Goal: Task Accomplishment & Management: Use online tool/utility

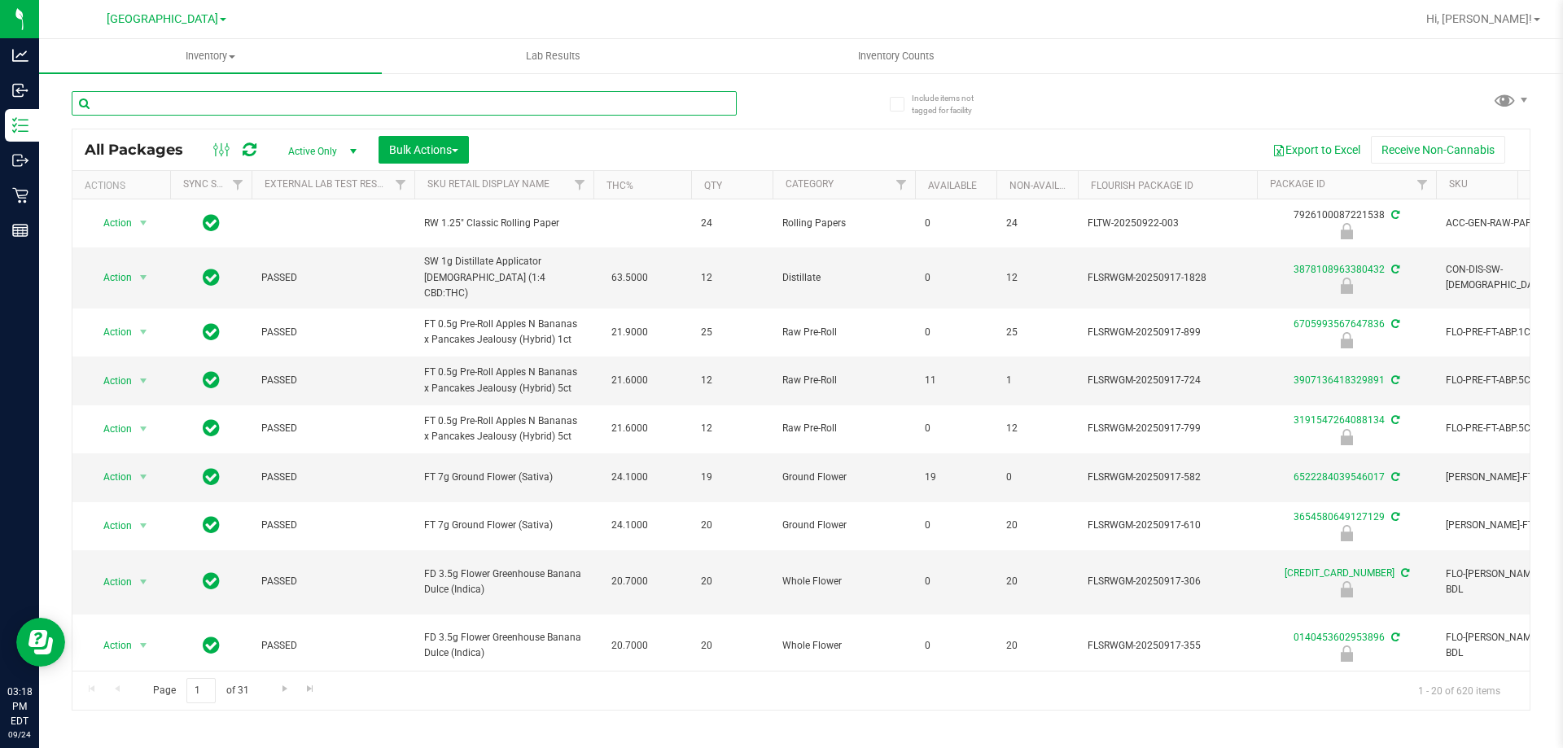
drag, startPoint x: 196, startPoint y: 109, endPoint x: 222, endPoint y: 103, distance: 26.8
click at [222, 103] on input "text" at bounding box center [404, 103] width 665 height 24
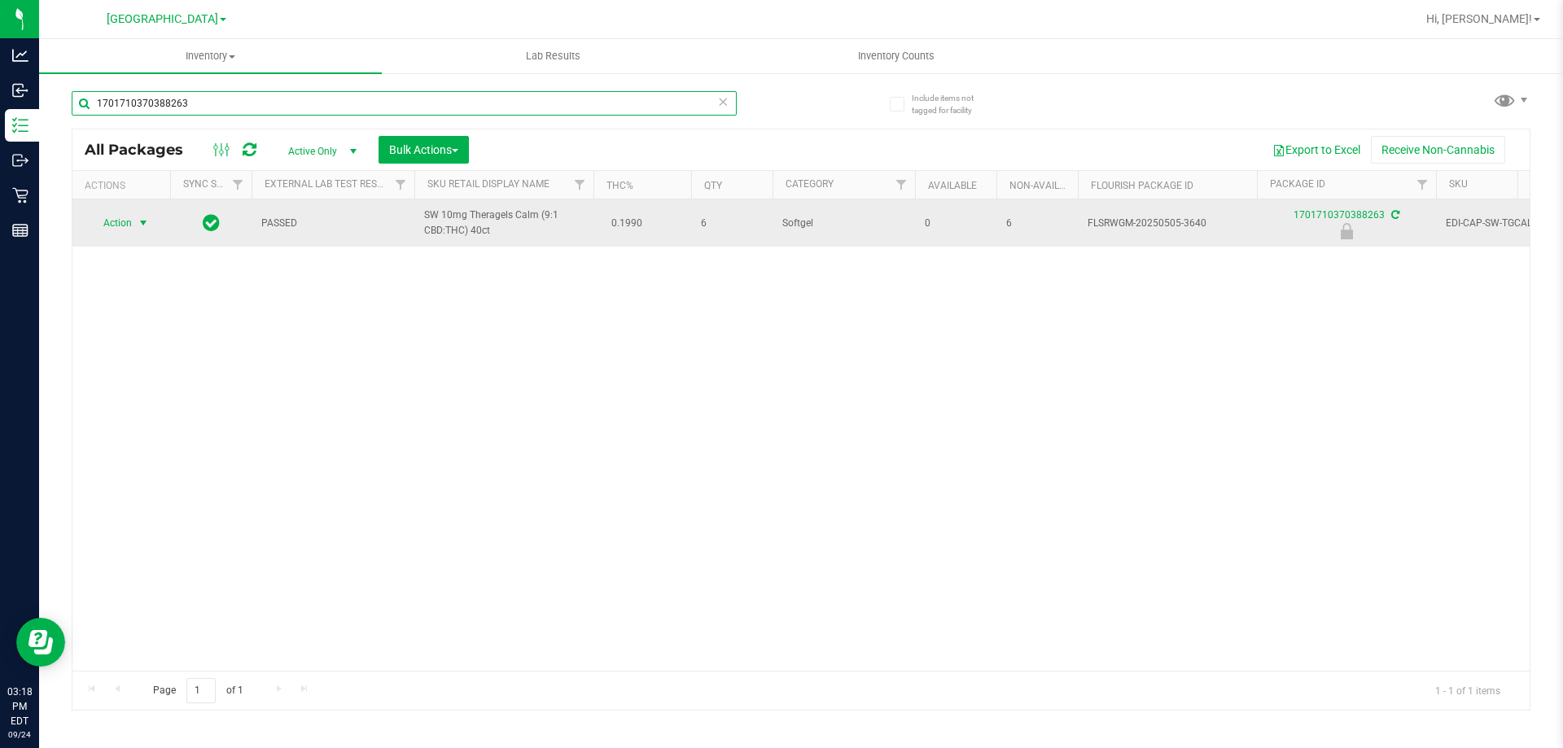
type input "1701710370388263"
click at [117, 220] on span "Action" at bounding box center [111, 223] width 44 height 23
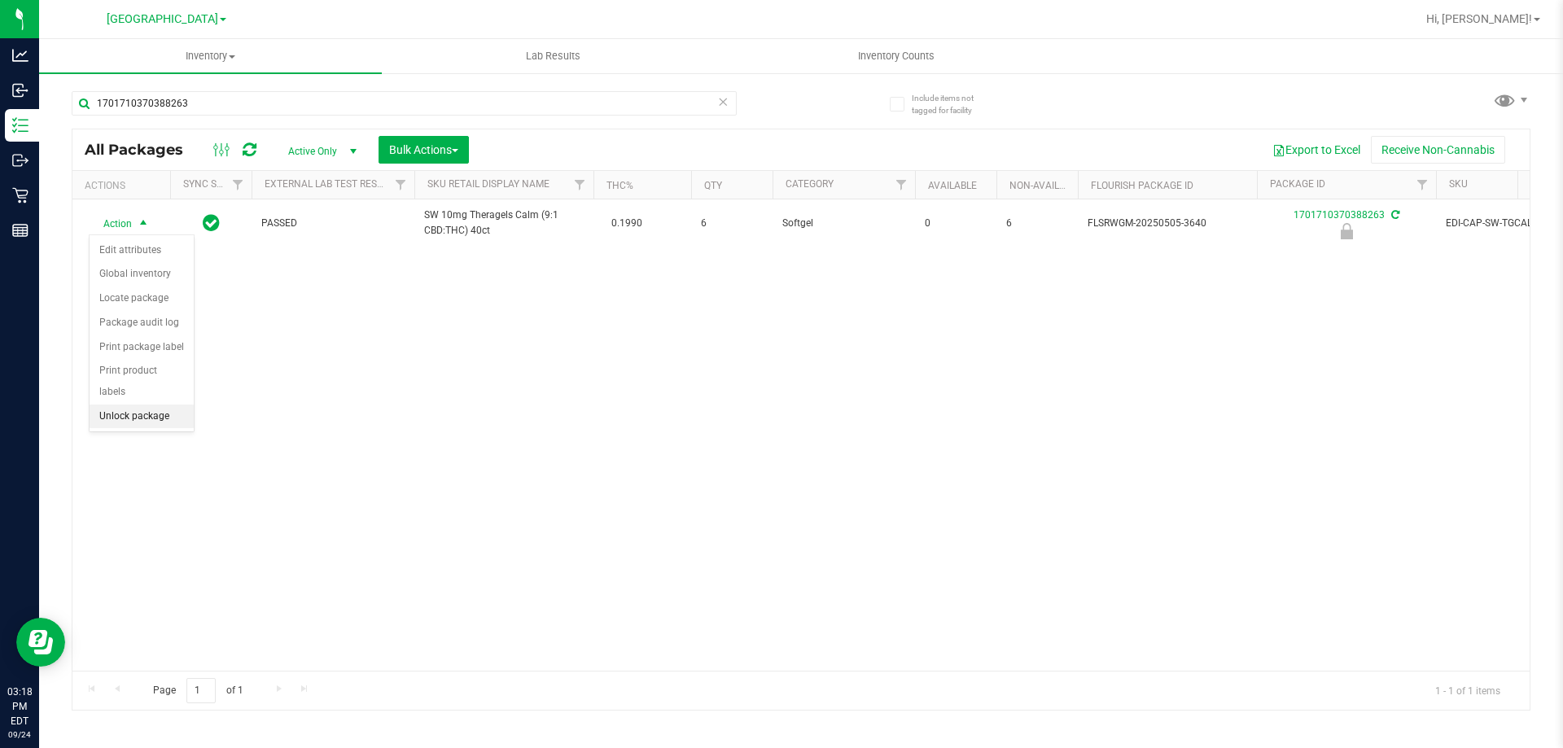
click at [138, 404] on li "Unlock package" at bounding box center [142, 416] width 104 height 24
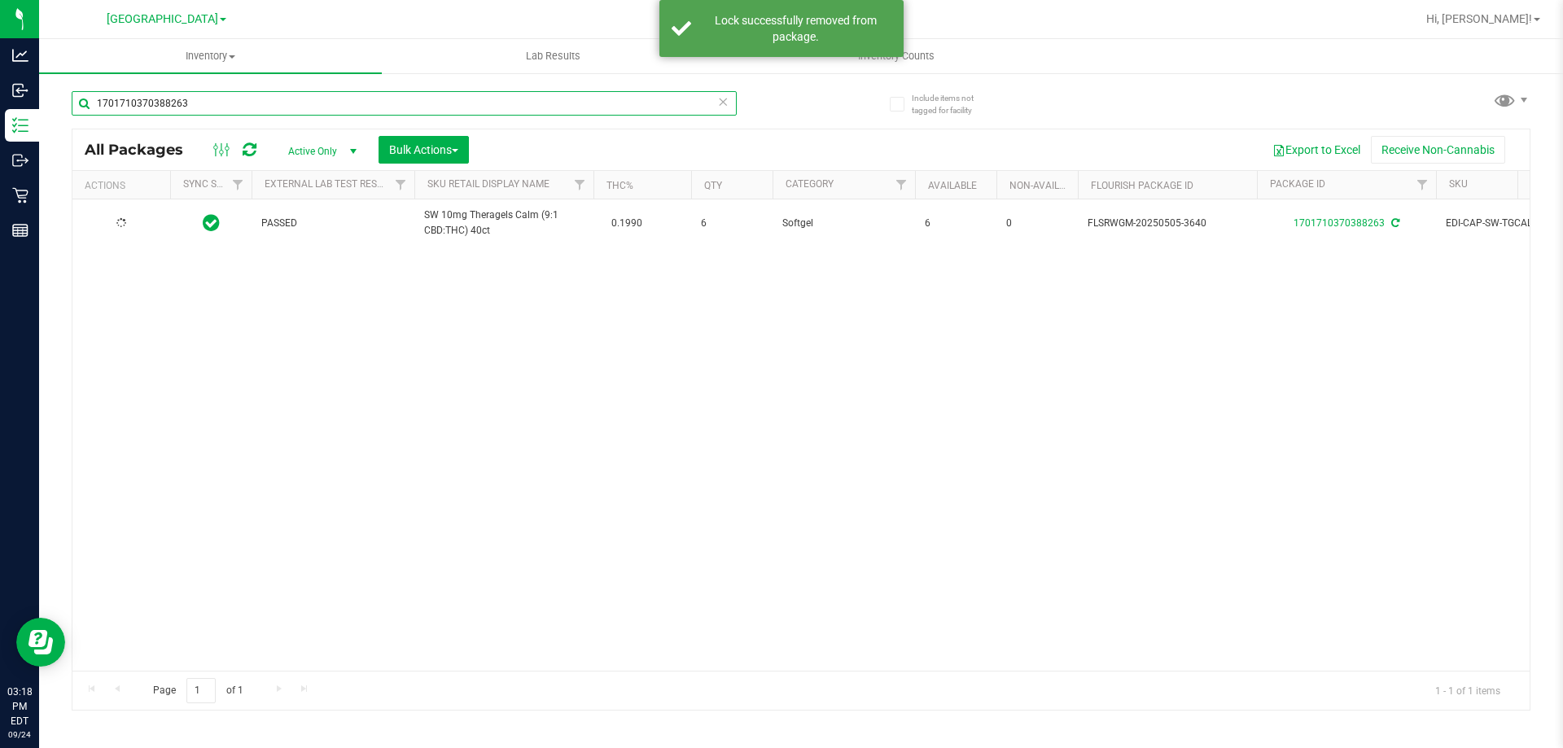
click at [239, 101] on input "1701710370388263" at bounding box center [404, 103] width 665 height 24
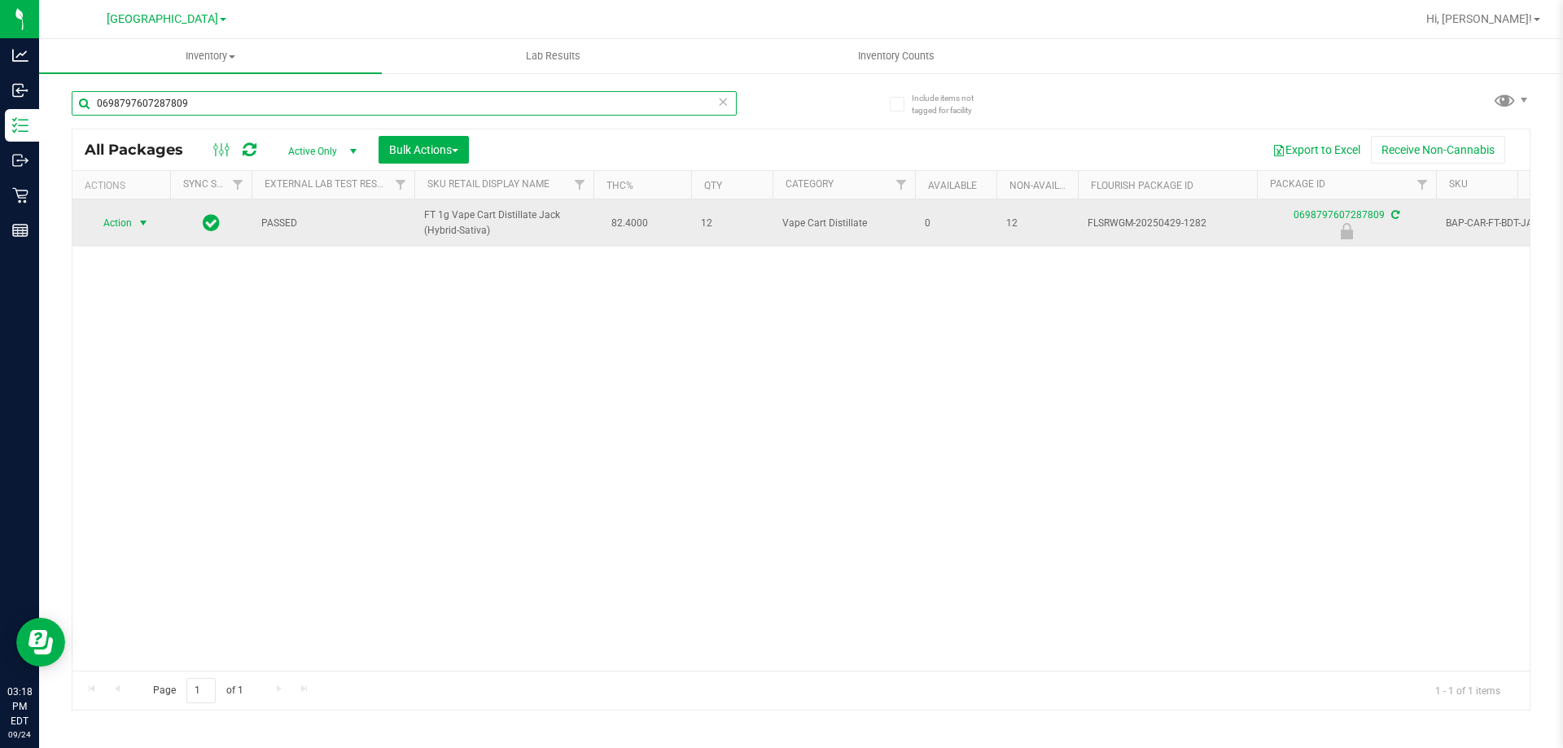
type input "0698797607287809"
click at [129, 223] on span "Action" at bounding box center [111, 223] width 44 height 23
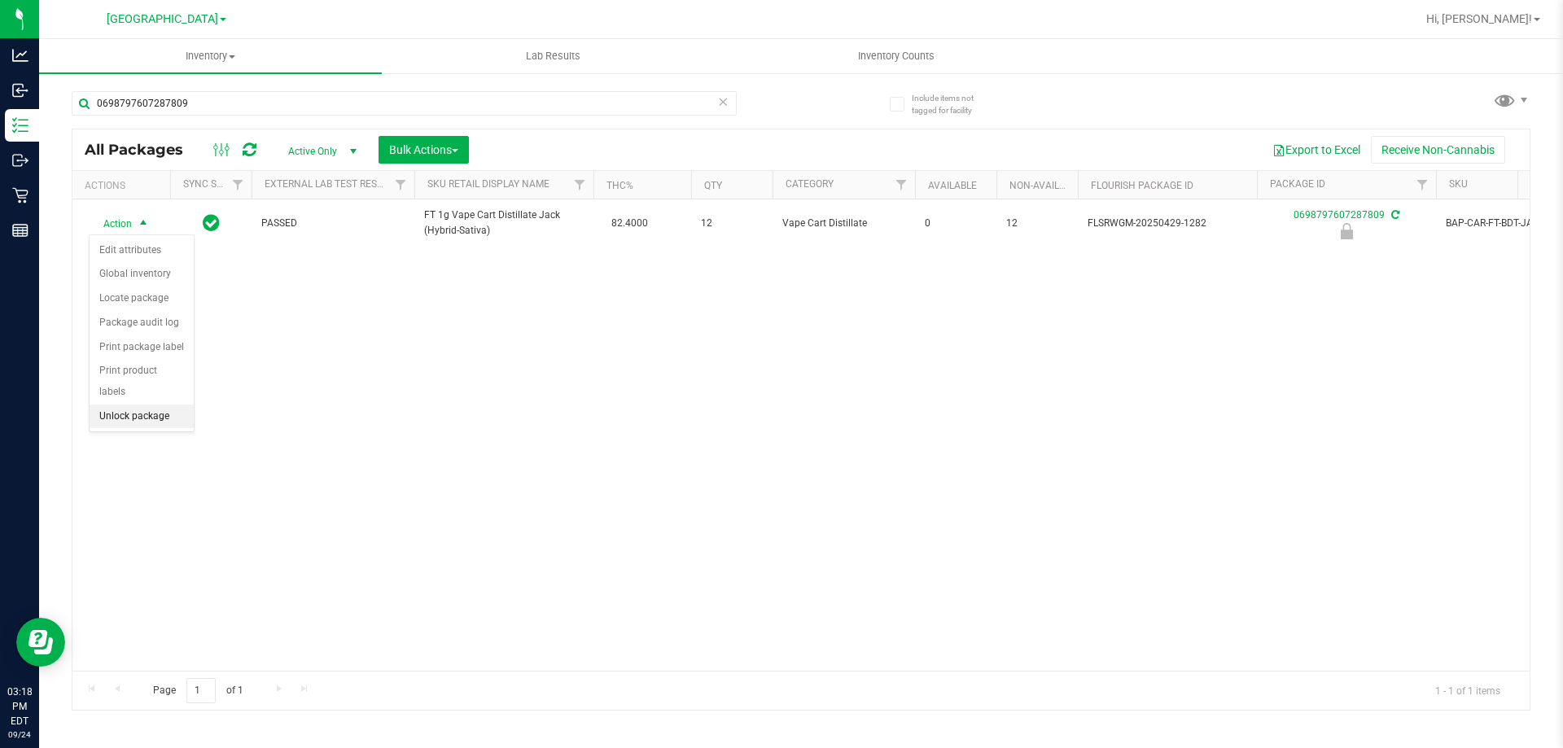
click at [157, 404] on li "Unlock package" at bounding box center [142, 416] width 104 height 24
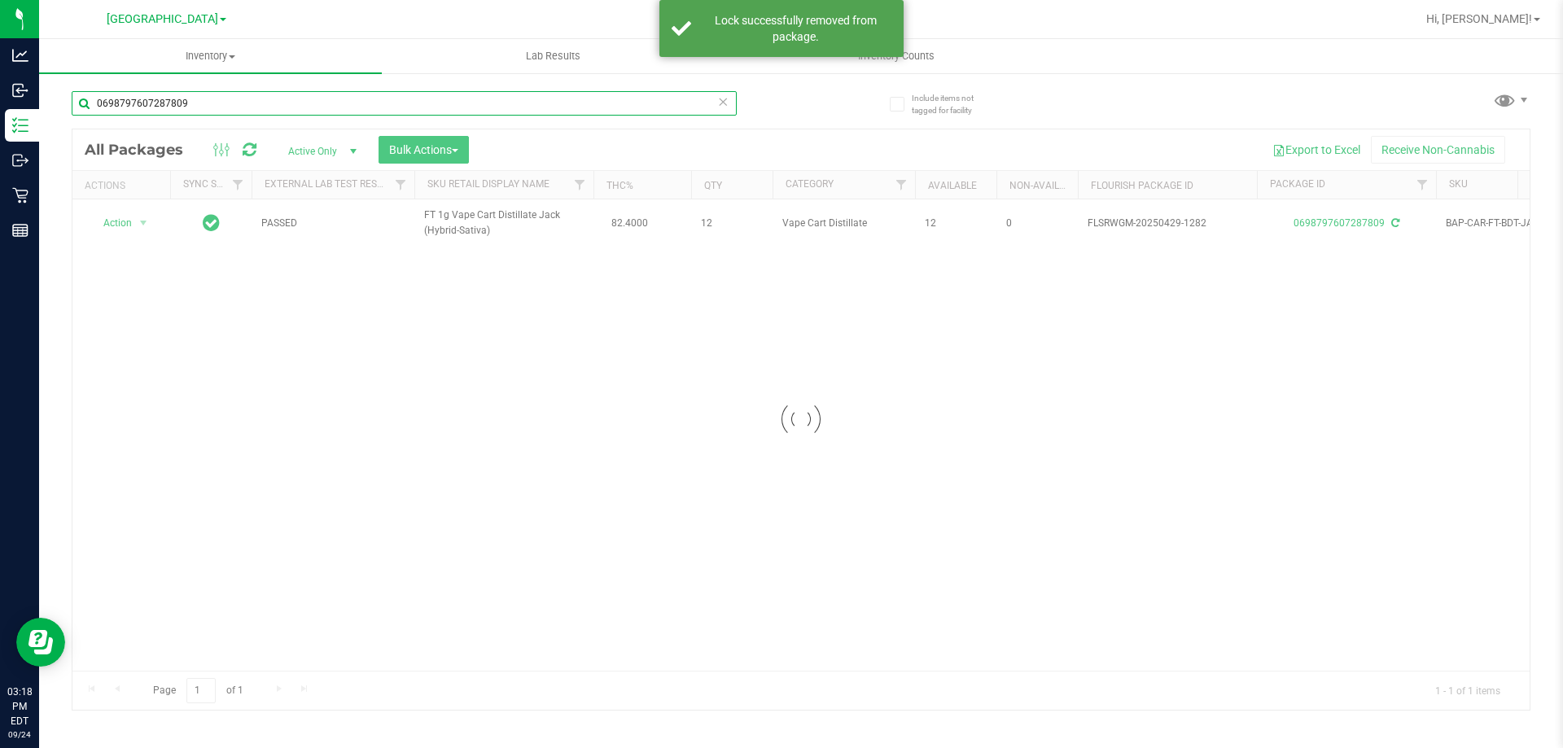
click at [253, 106] on input "0698797607287809" at bounding box center [404, 103] width 665 height 24
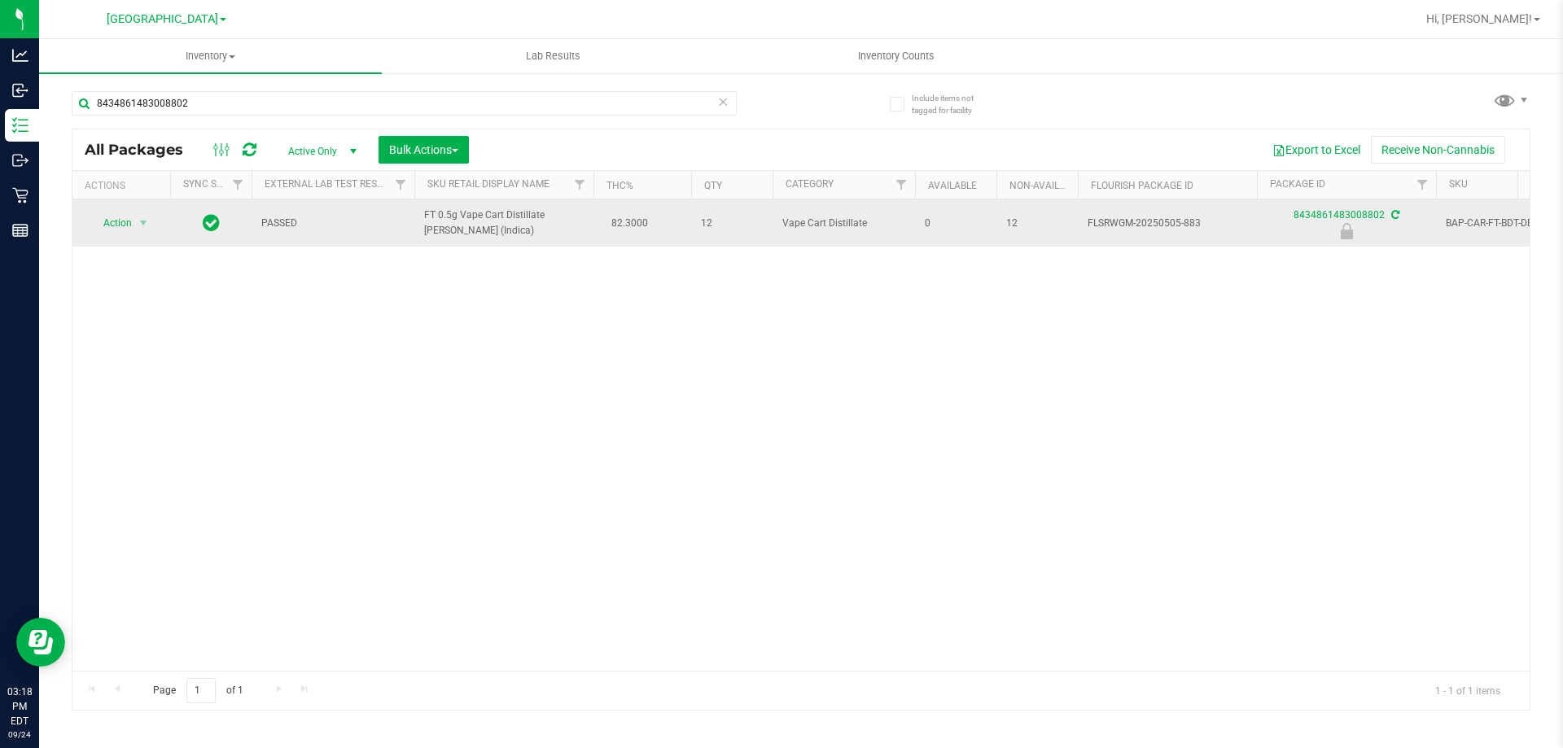
drag, startPoint x: 421, startPoint y: 214, endPoint x: 514, endPoint y: 241, distance: 97.4
click at [514, 241] on td "FT 0.5g Vape Cart Distillate [PERSON_NAME] (Indica)" at bounding box center [503, 222] width 179 height 47
copy span "FT 0.5g Vape Cart Distillate [PERSON_NAME] (Indica)"
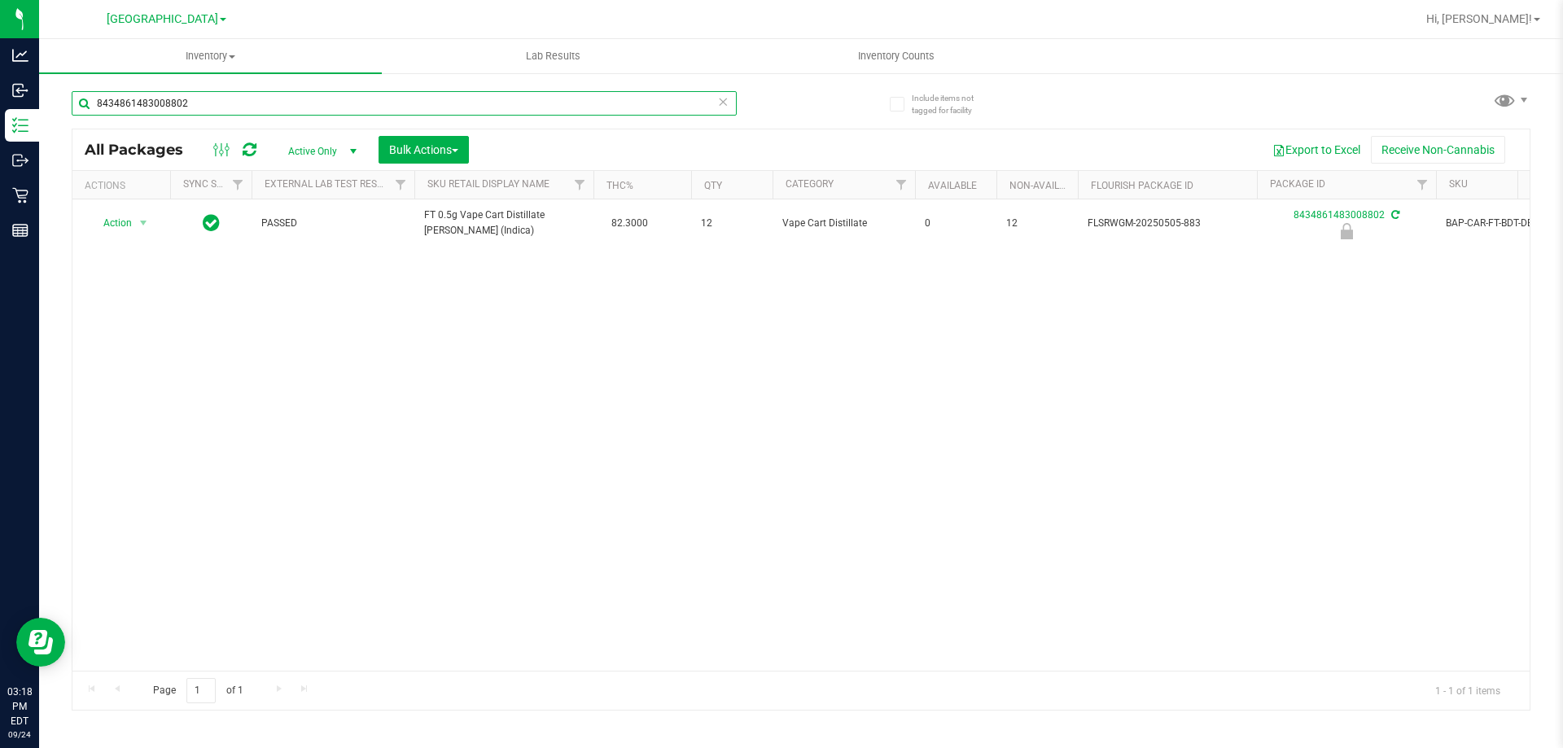
click at [215, 103] on input "8434861483008802" at bounding box center [404, 103] width 665 height 24
paste input "FT 0.5g Vape Cart Distillate [PERSON_NAME] (Indica)"
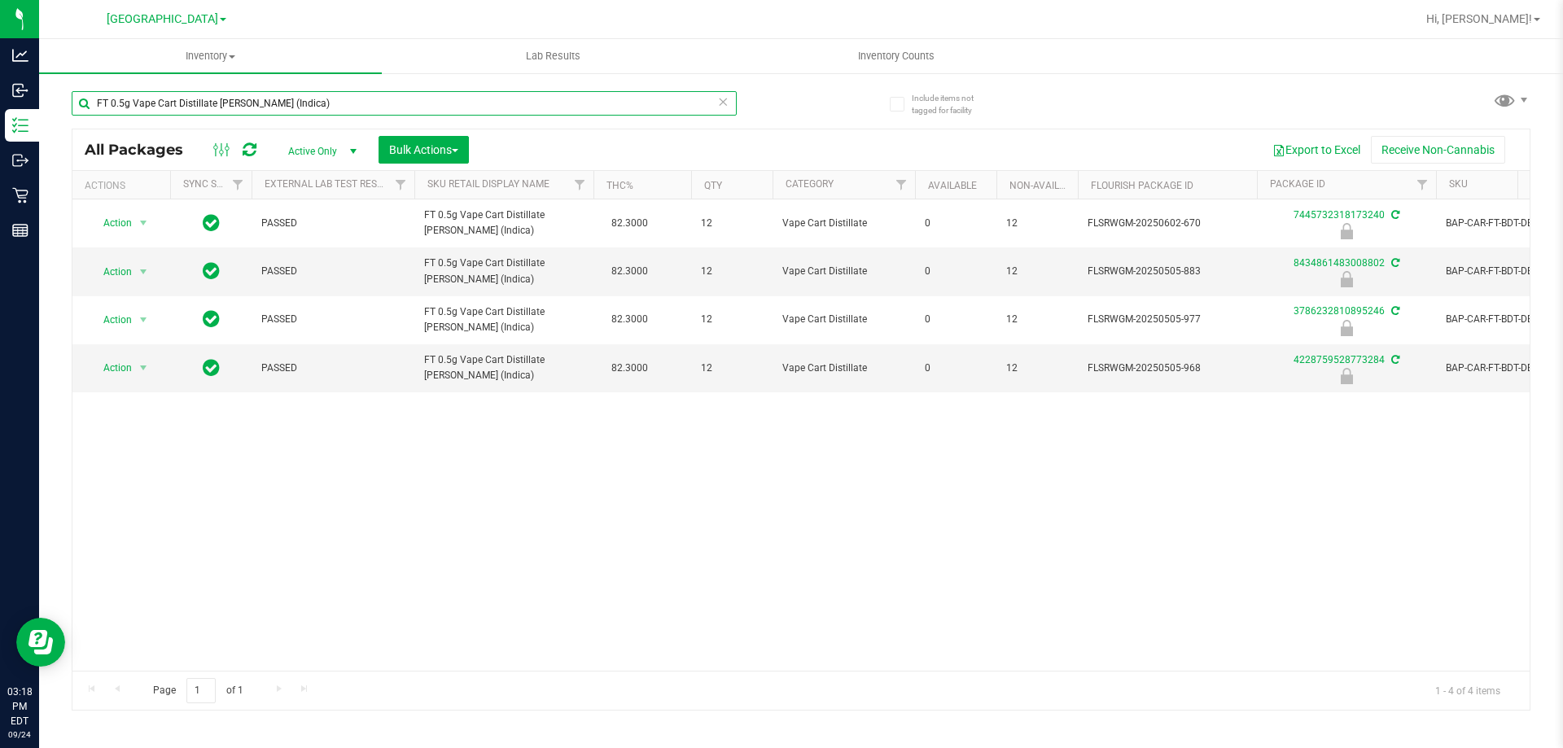
click at [336, 100] on input "FT 0.5g Vape Cart Distillate [PERSON_NAME] (Indica)" at bounding box center [404, 103] width 665 height 24
type input "8434861483008802"
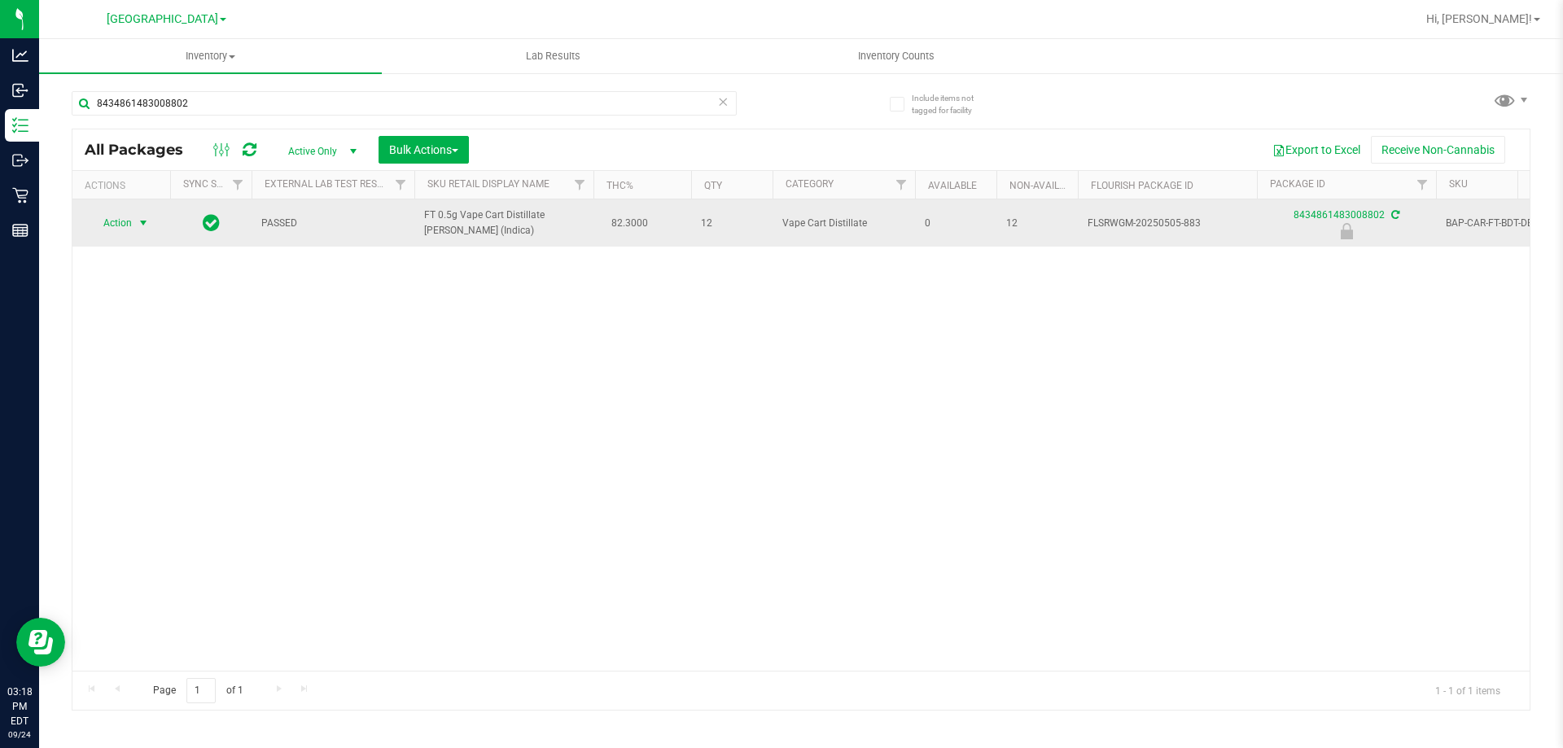
click at [132, 219] on span "Action" at bounding box center [111, 223] width 44 height 23
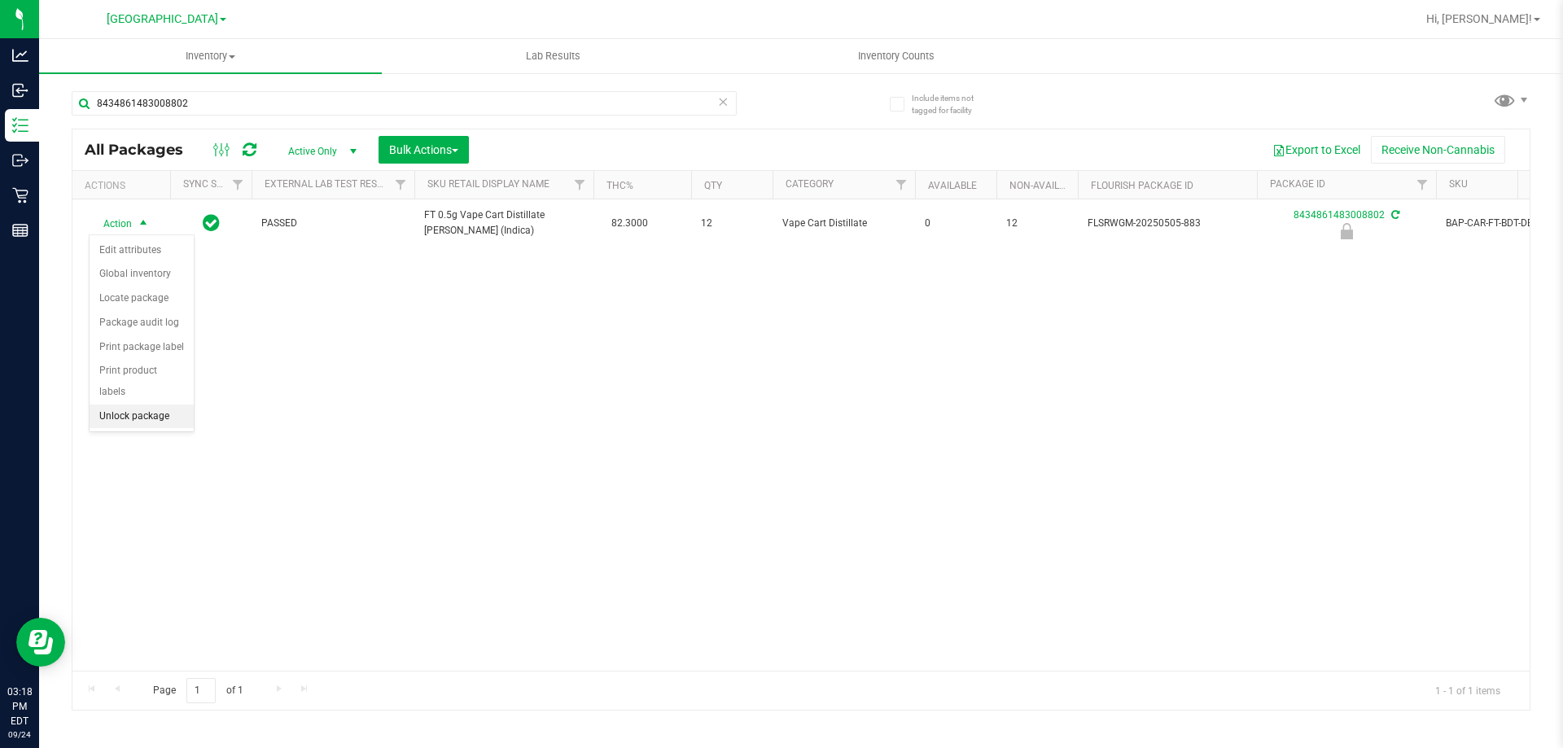
click at [160, 404] on li "Unlock package" at bounding box center [142, 416] width 104 height 24
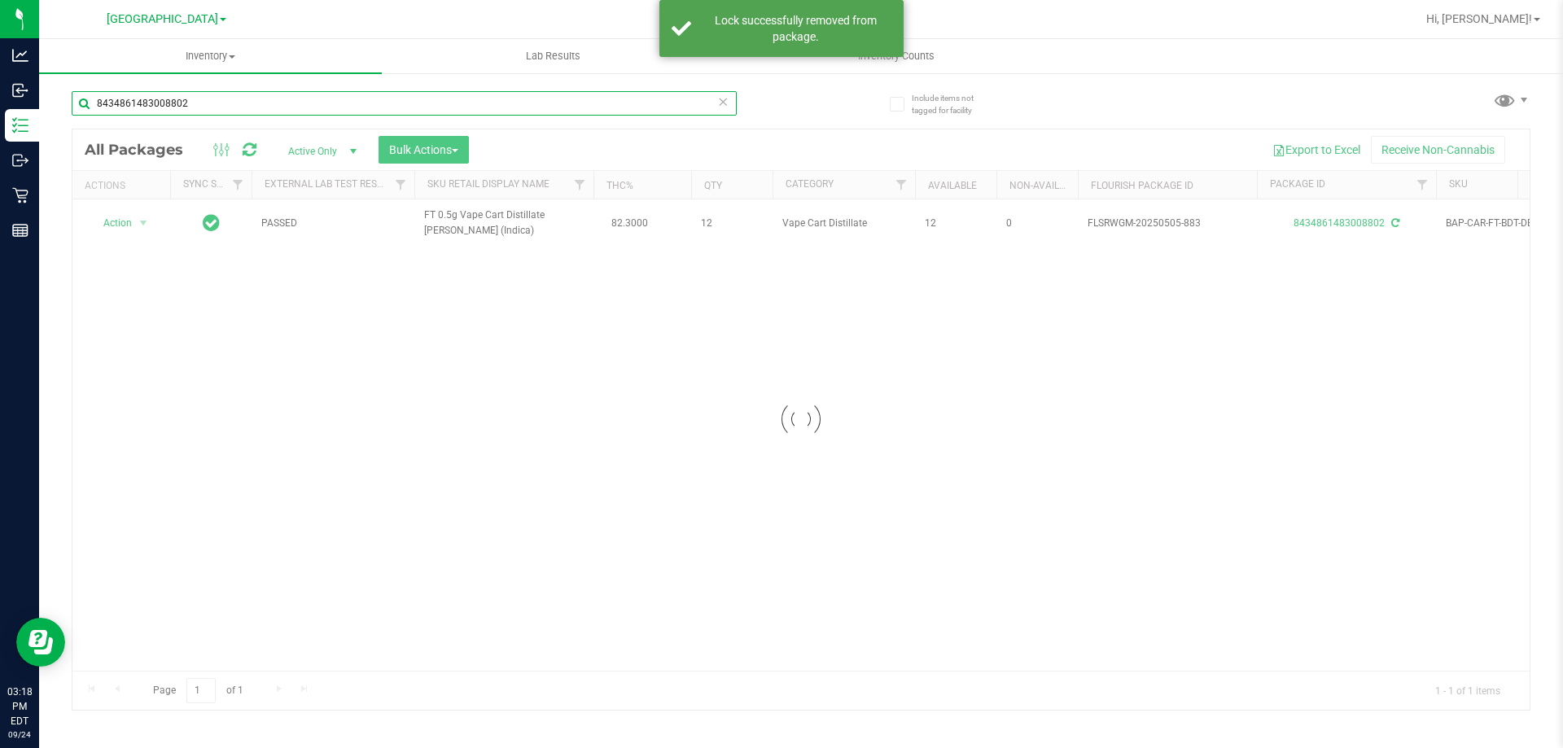
click at [228, 102] on input "8434861483008802" at bounding box center [404, 103] width 665 height 24
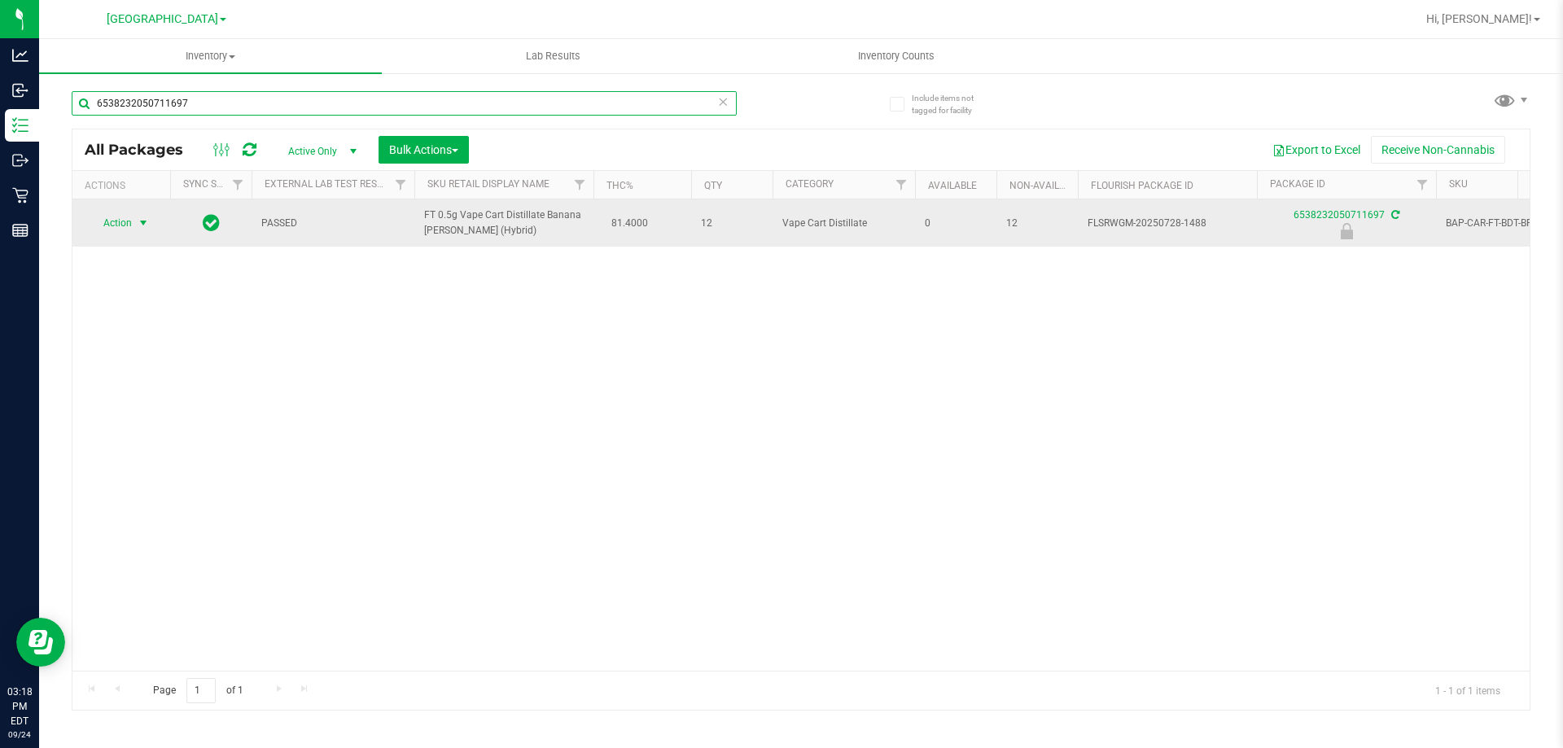
type input "6538232050711697"
click at [139, 216] on span "select" at bounding box center [143, 223] width 20 height 23
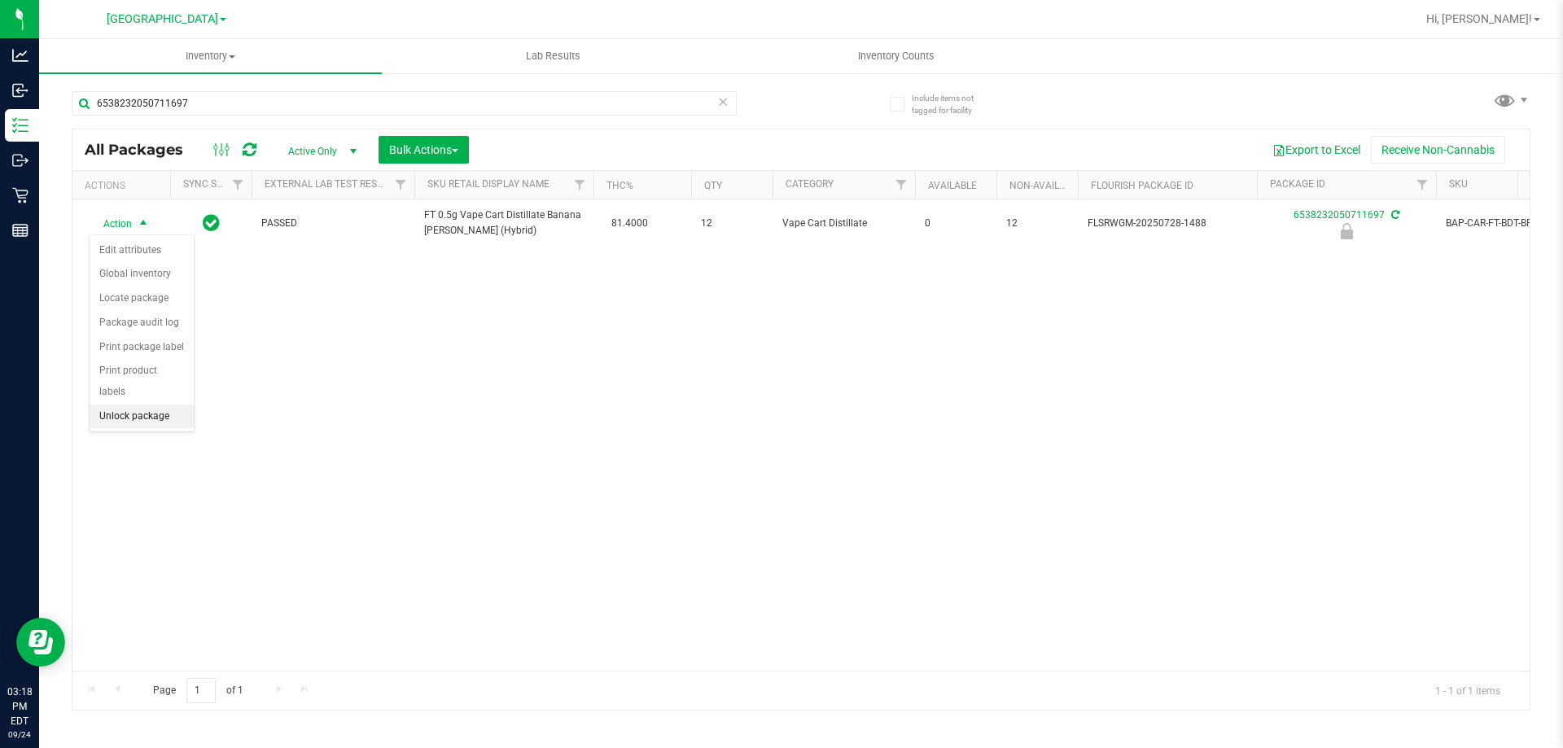
click at [147, 404] on li "Unlock package" at bounding box center [142, 416] width 104 height 24
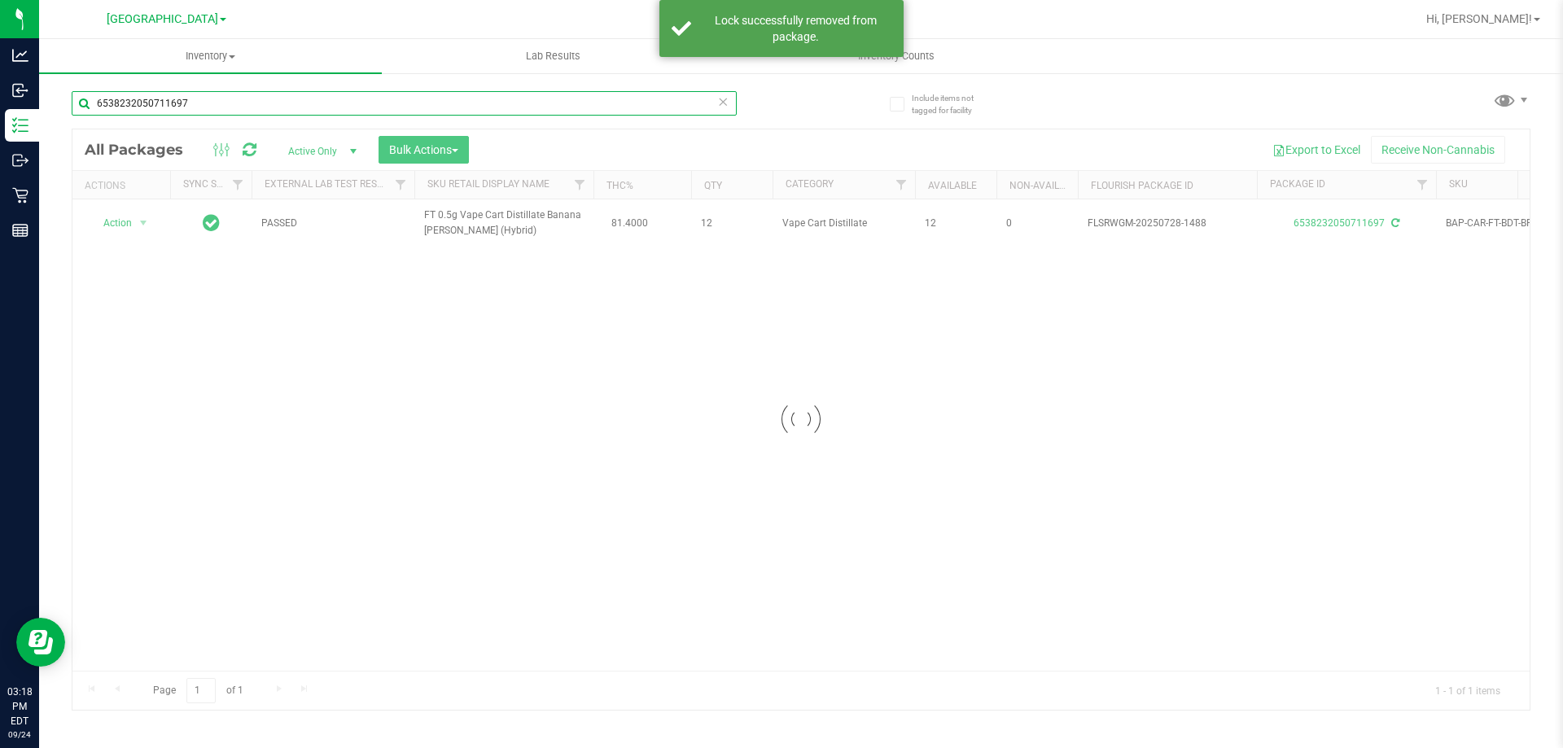
click at [208, 106] on input "6538232050711697" at bounding box center [404, 103] width 665 height 24
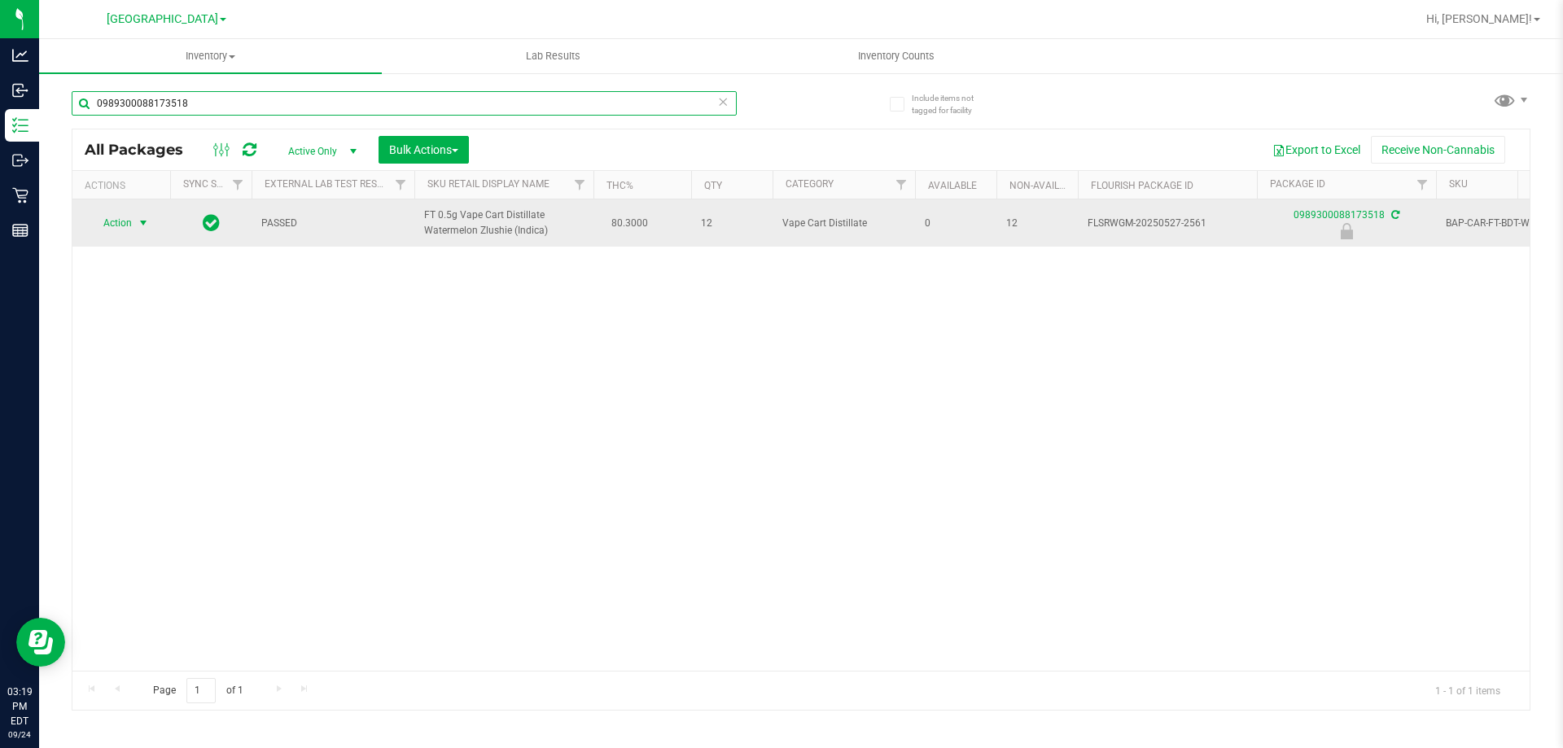
type input "0989300088173518"
click at [132, 220] on span "Action" at bounding box center [111, 223] width 44 height 23
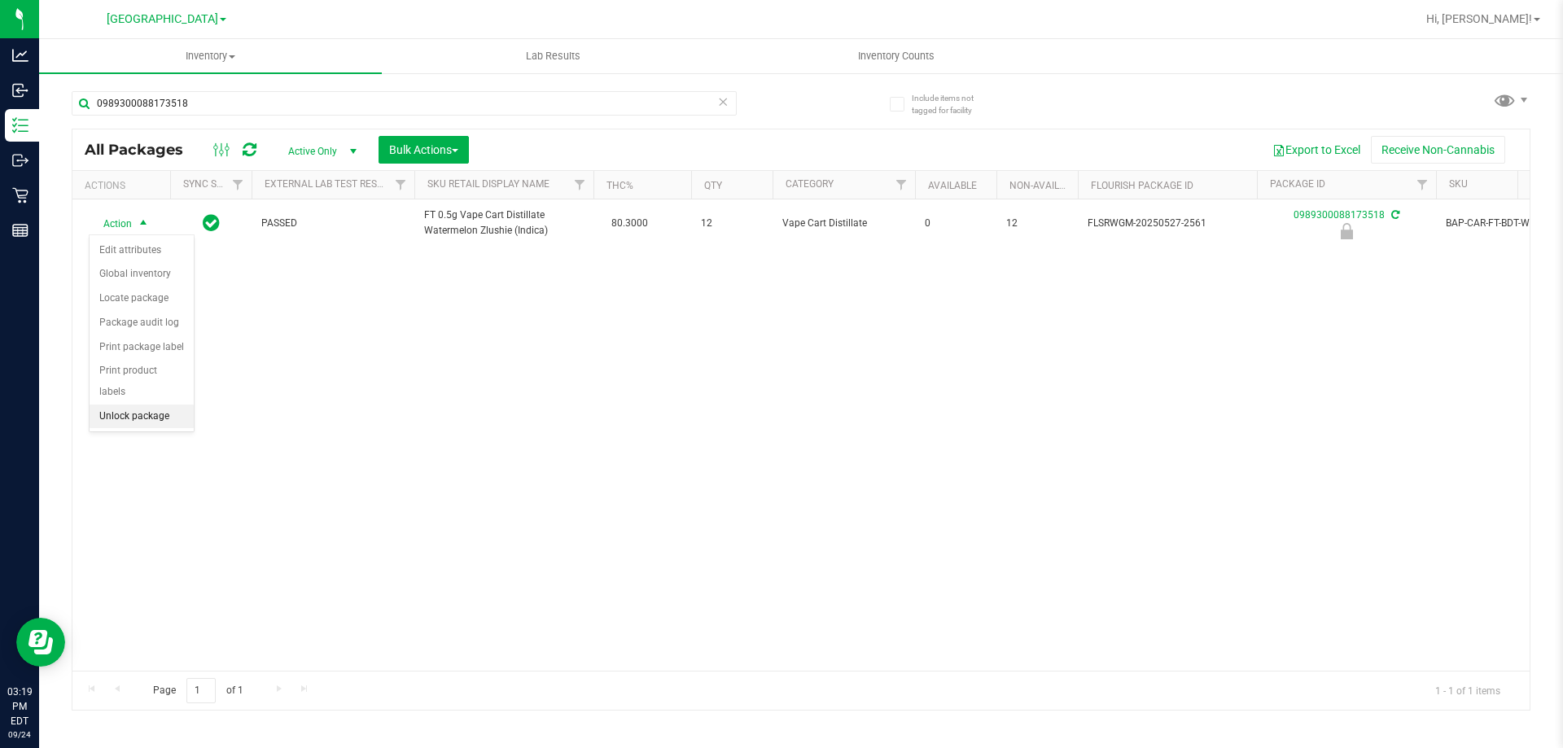
click at [155, 404] on li "Unlock package" at bounding box center [142, 416] width 104 height 24
